Goal: Find specific page/section: Find specific page/section

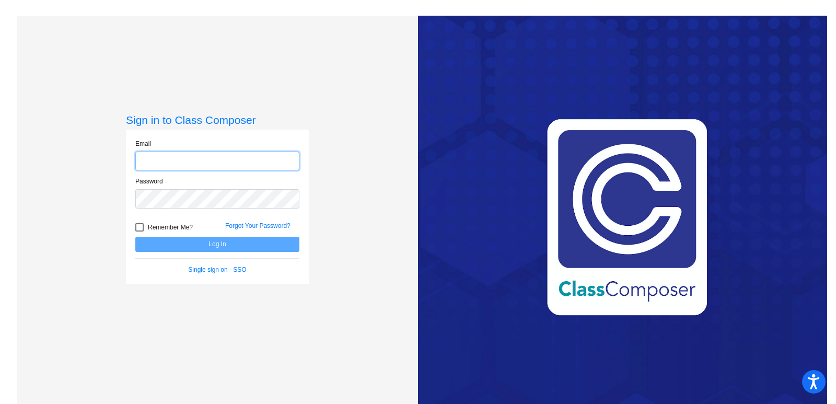
type input "[EMAIL_ADDRESS][DOMAIN_NAME]"
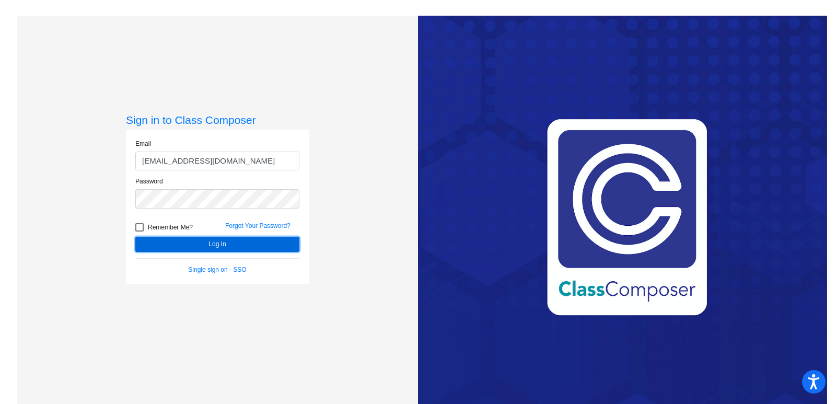
click at [238, 246] on button "Log In" at bounding box center [217, 244] width 164 height 15
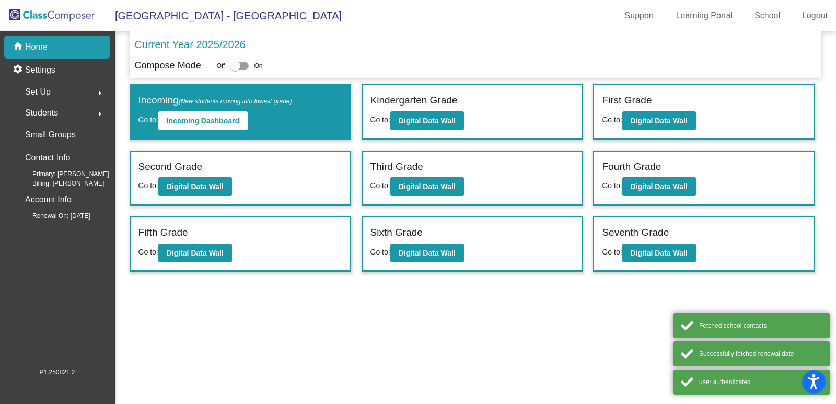
click at [390, 169] on label "Third Grade" at bounding box center [396, 166] width 53 height 15
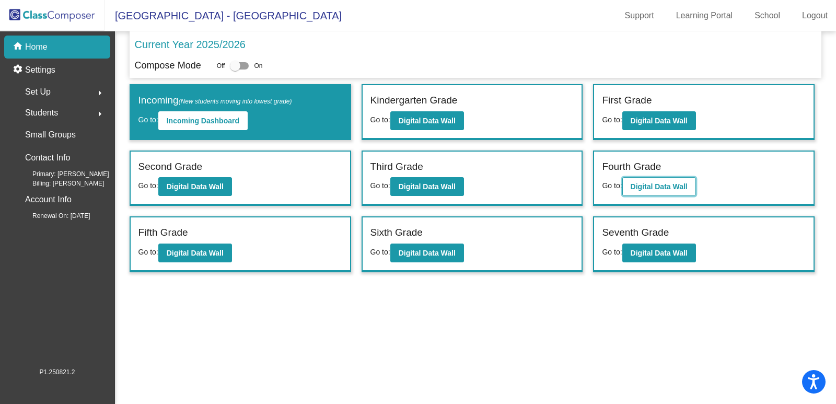
click at [635, 177] on button "Digital Data Wall" at bounding box center [659, 186] width 74 height 19
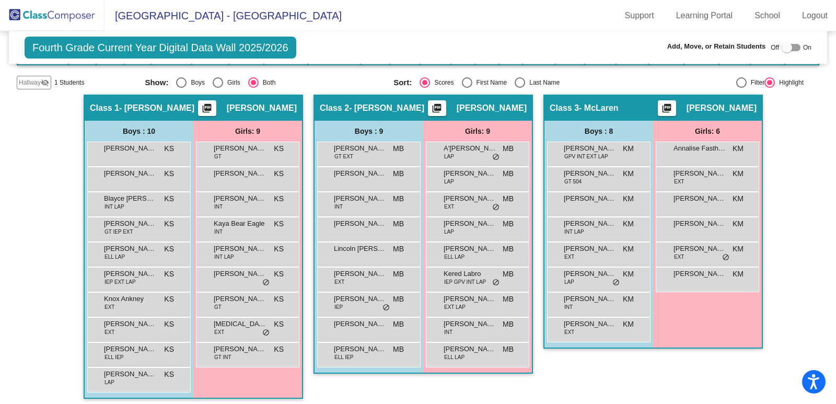
scroll to position [163, 0]
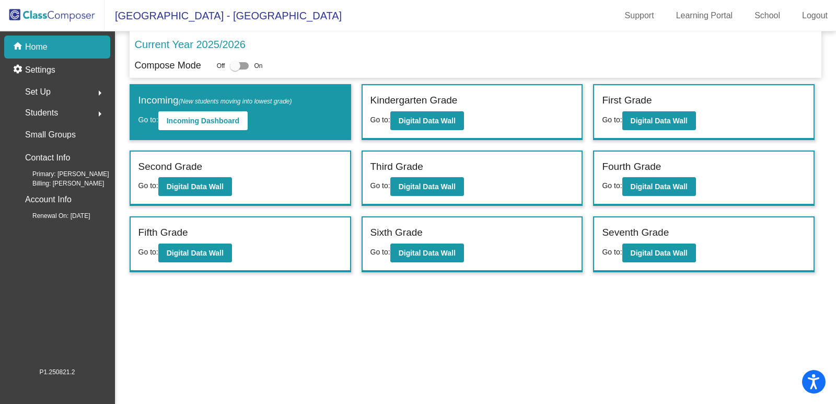
drag, startPoint x: 458, startPoint y: 182, endPoint x: 413, endPoint y: 322, distance: 147.0
click at [413, 322] on mat-sidenav-content "Current Year 2025/2026 Compose Mode Off On Incoming (New students moving into l…" at bounding box center [475, 217] width 721 height 372
click at [657, 195] on button "Digital Data Wall" at bounding box center [659, 186] width 74 height 19
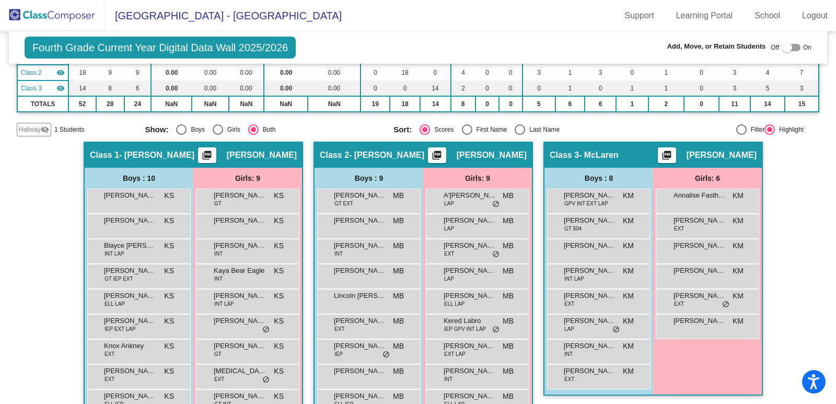
scroll to position [163, 0]
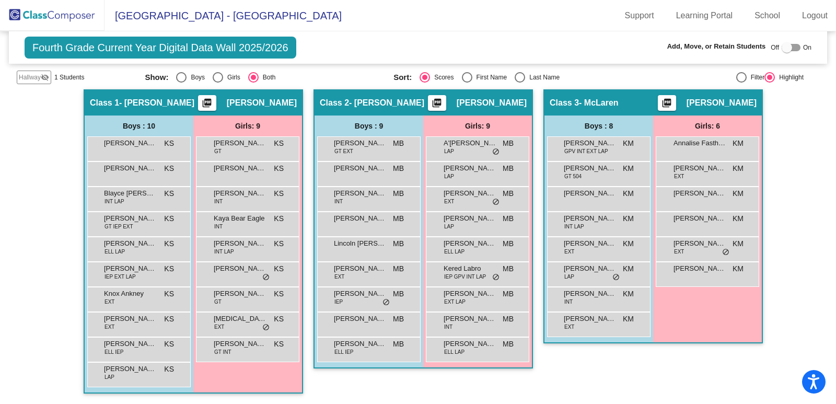
drag, startPoint x: 594, startPoint y: 366, endPoint x: 592, endPoint y: 371, distance: 5.4
click at [594, 367] on div "Class 3 - McLaren picture_as_pdf [PERSON_NAME] Add Student First Name Last Name…" at bounding box center [652, 246] width 219 height 314
